Goal: Task Accomplishment & Management: Complete application form

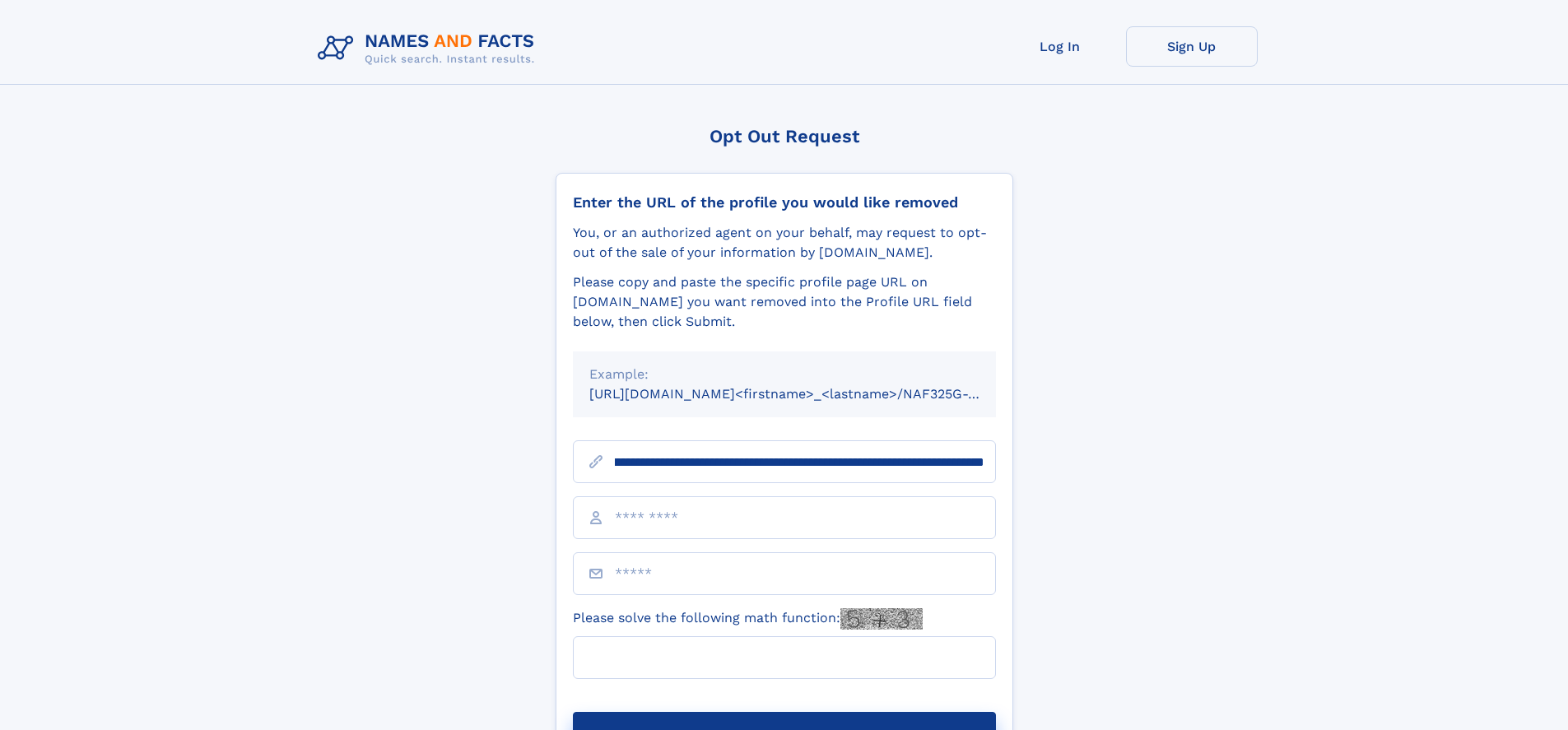
scroll to position [0, 200]
type input "**********"
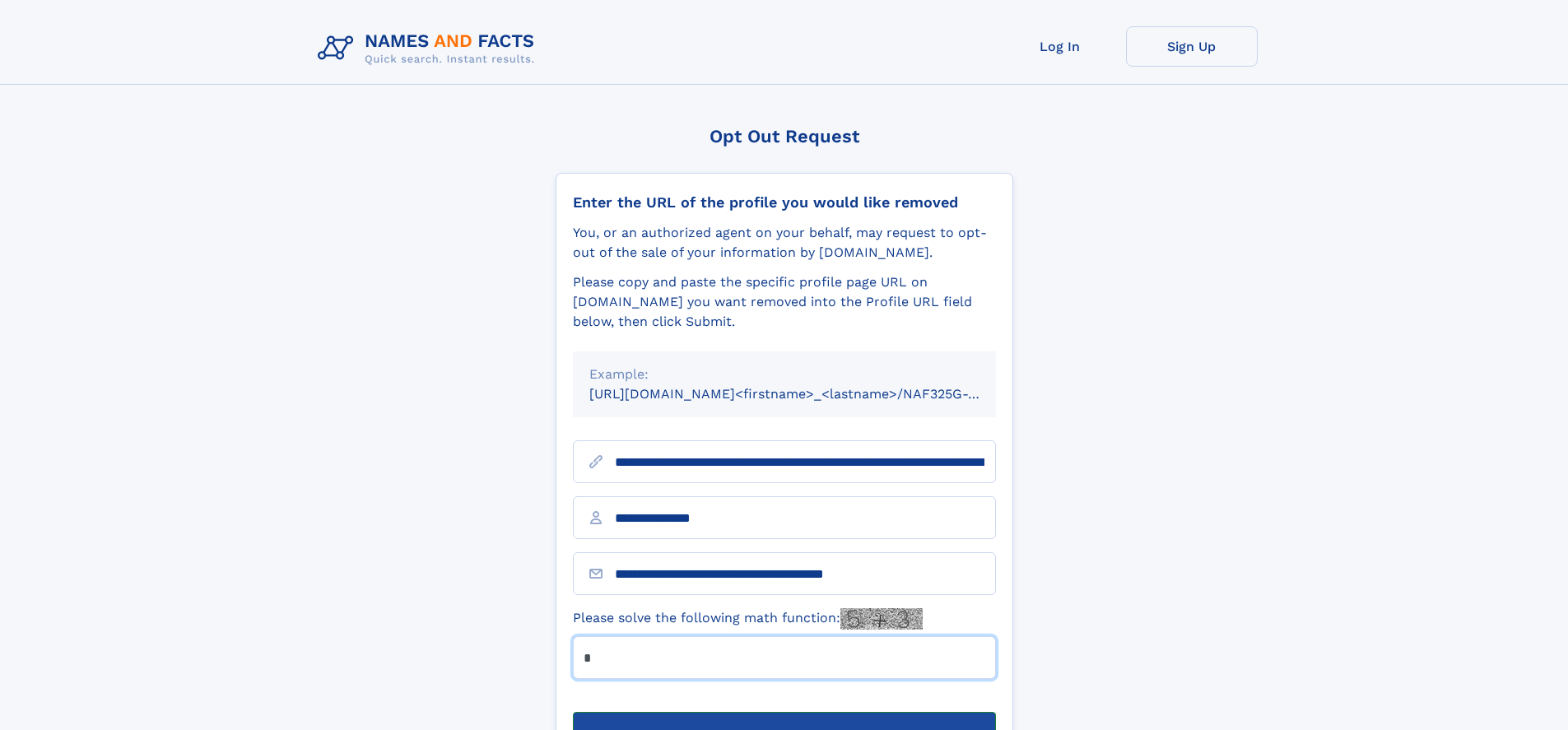
type input "*"
click at [784, 712] on button "Submit Opt Out Request" at bounding box center [784, 739] width 423 height 53
